Goal: Go to known website: Go to known website

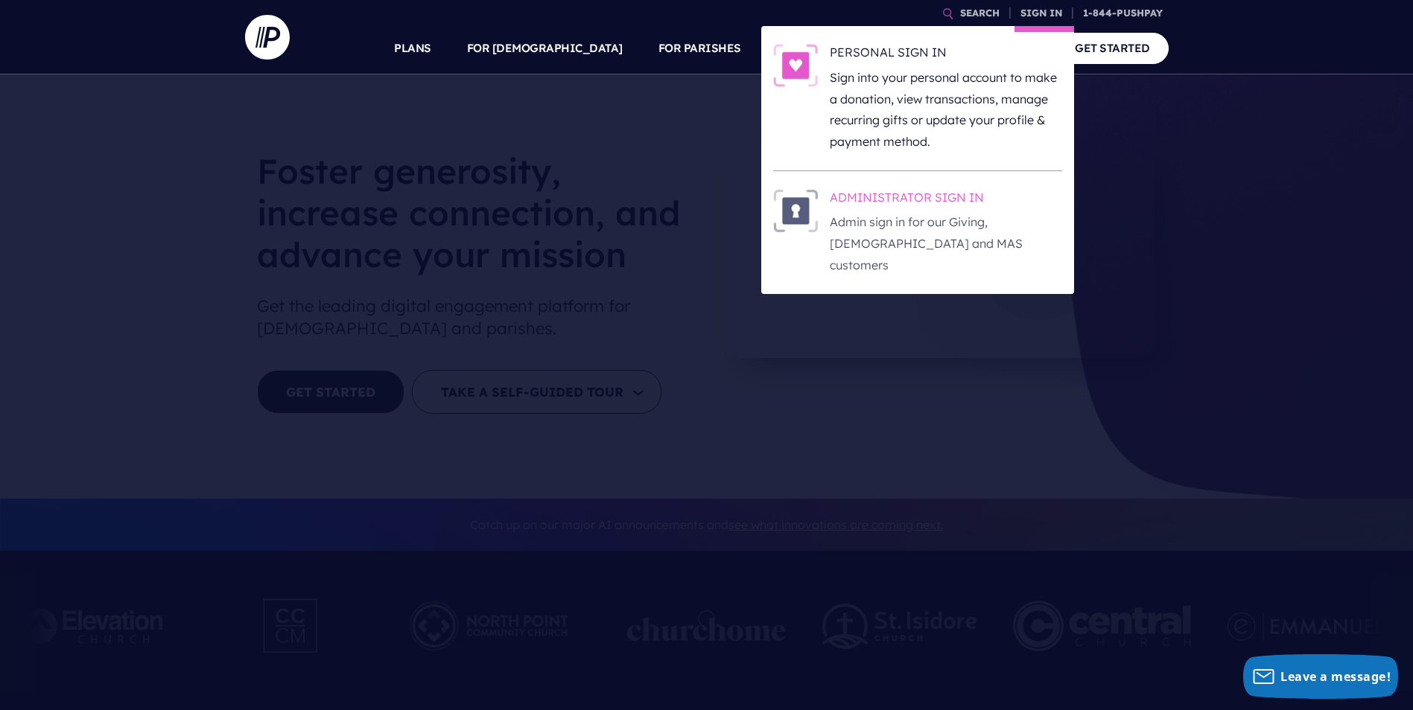
click at [923, 193] on h6 "ADMINISTRATOR SIGN IN" at bounding box center [946, 200] width 232 height 22
click at [960, 197] on h6 "ADMINISTRATOR SIGN IN" at bounding box center [946, 200] width 232 height 22
click at [935, 194] on h6 "ADMINISTRATOR SIGN IN" at bounding box center [946, 200] width 232 height 22
